Goal: Find specific page/section: Find specific page/section

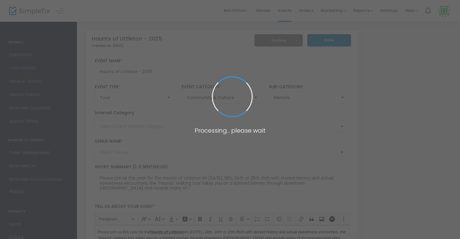
type input "[GEOGRAPHIC_DATA]"
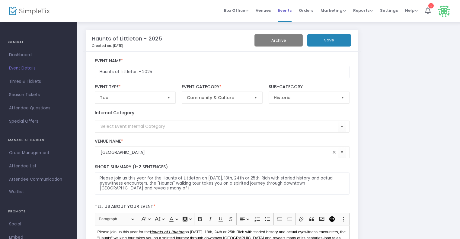
click at [288, 14] on span "Events" at bounding box center [285, 10] width 14 height 15
